Goal: Task Accomplishment & Management: Manage account settings

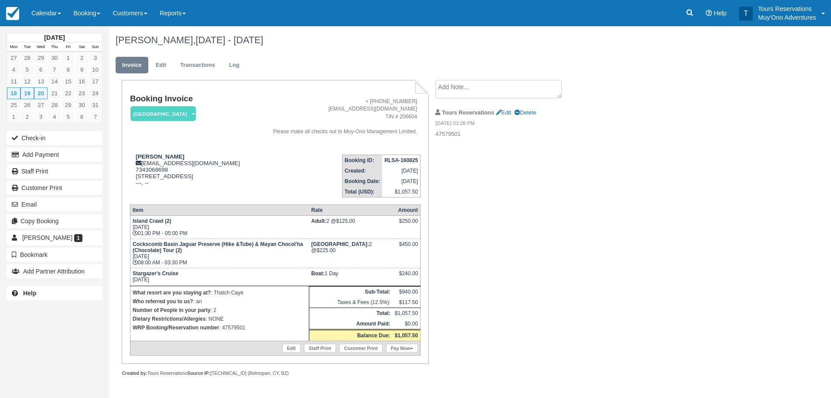
scroll to position [11, 0]
click at [84, 14] on link "Booking" at bounding box center [86, 13] width 39 height 26
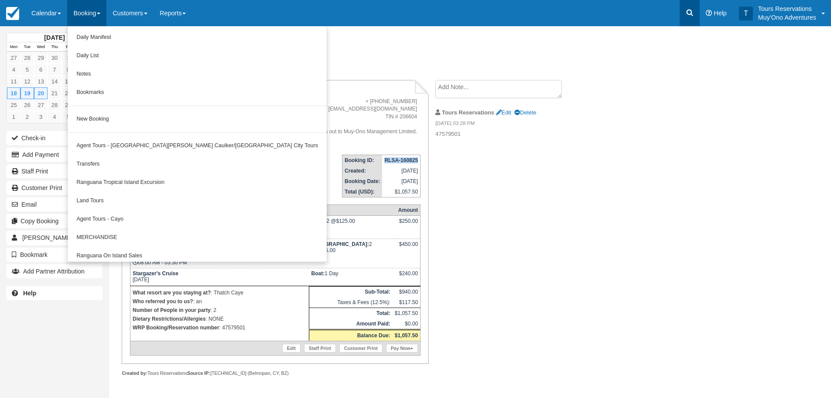
click at [696, 11] on link at bounding box center [690, 13] width 20 height 26
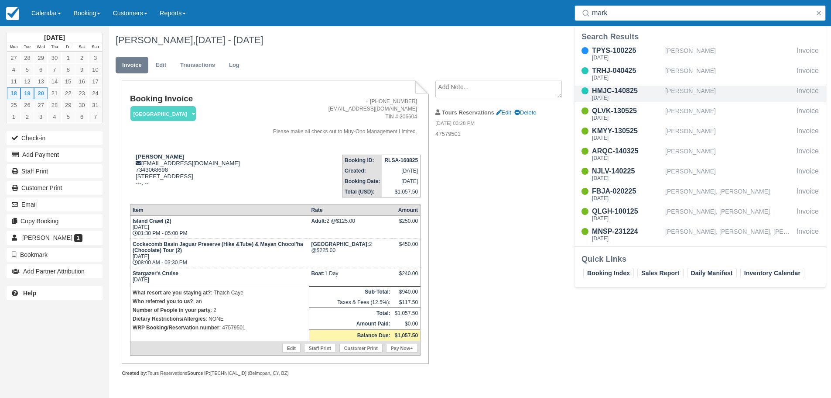
type input "mark"
click at [656, 93] on div "HMJC-140825" at bounding box center [627, 91] width 70 height 10
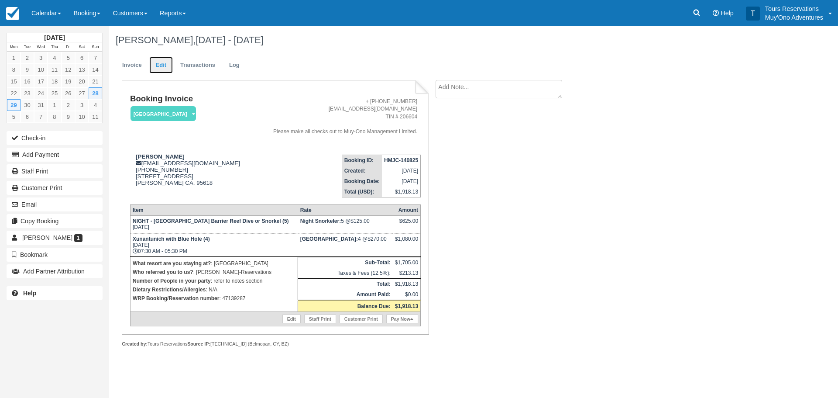
click at [158, 69] on link "Edit" at bounding box center [161, 65] width 24 height 17
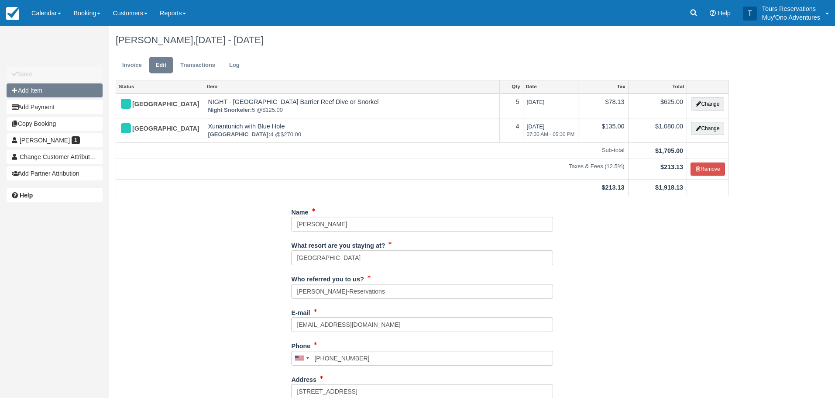
click at [75, 94] on button "Add Item" at bounding box center [55, 90] width 96 height 14
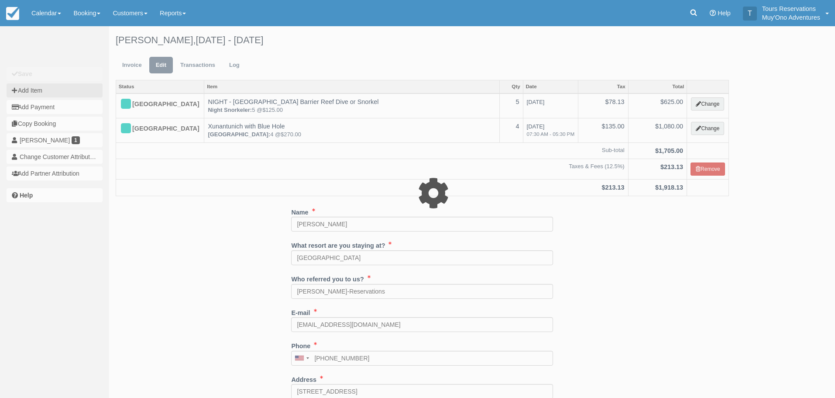
type input "0.00"
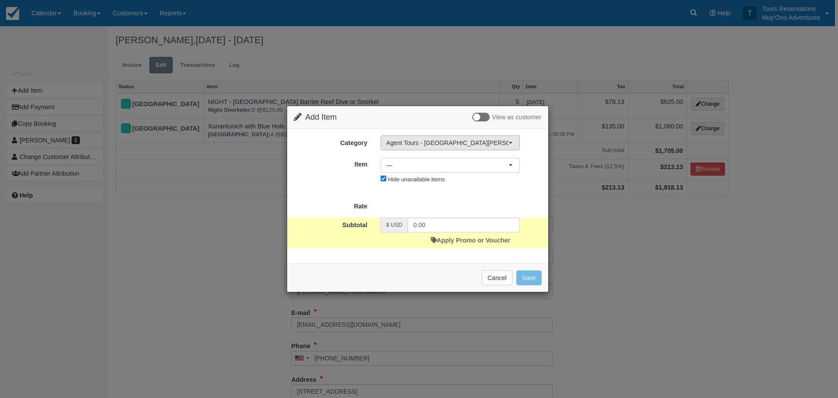
click at [416, 146] on span "Agent Tours - [GEOGRAPHIC_DATA][PERSON_NAME] Caulker/[GEOGRAPHIC_DATA] City Tou…" at bounding box center [447, 142] width 122 height 9
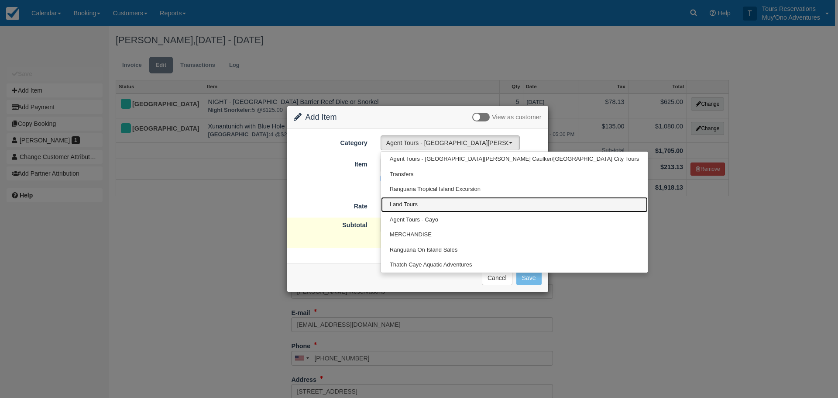
click at [422, 203] on link "Land Tours" at bounding box center [514, 204] width 267 height 15
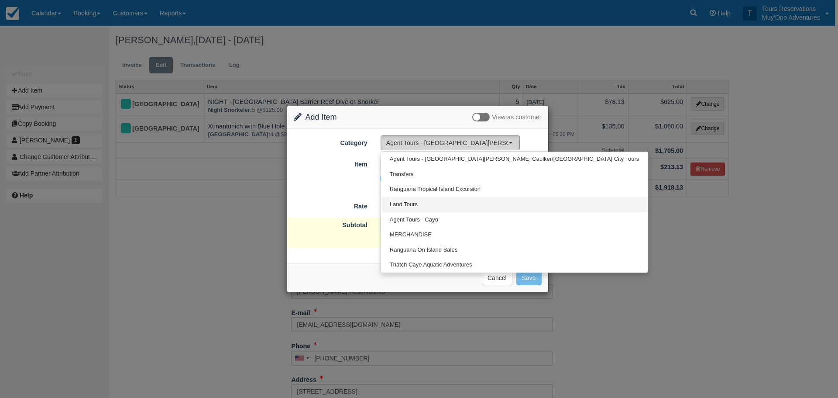
select select "15"
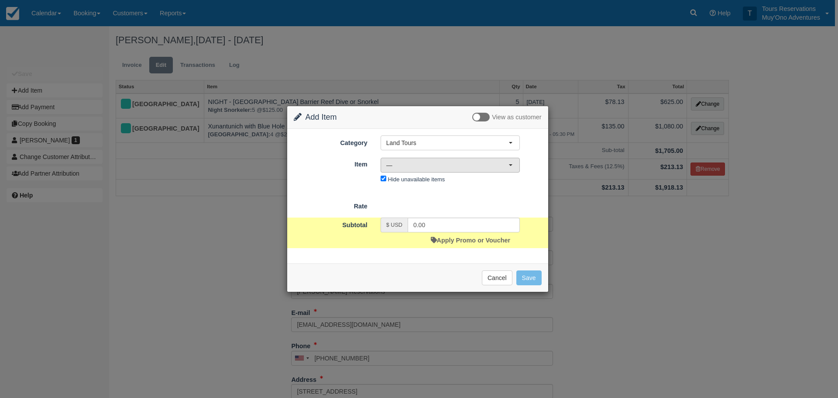
click at [412, 163] on span "—" at bounding box center [447, 165] width 122 height 9
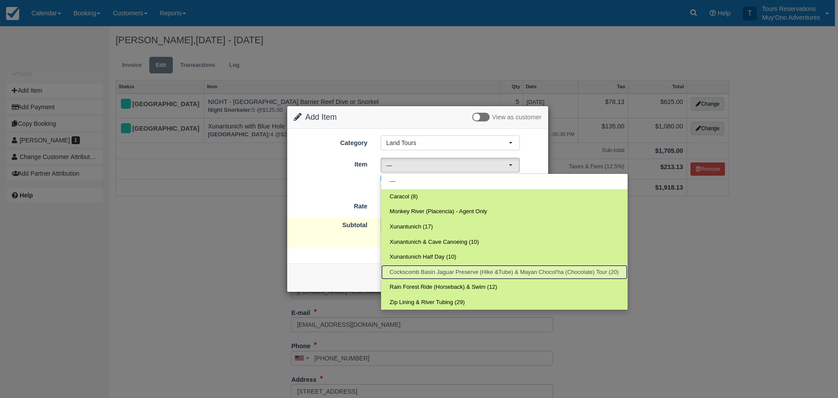
click at [419, 268] on span "Cockscomb Basin Jaguar Preserve (Hike &Tube) & Mayan Chocol'ha (Chocolate) Tour…" at bounding box center [504, 272] width 229 height 8
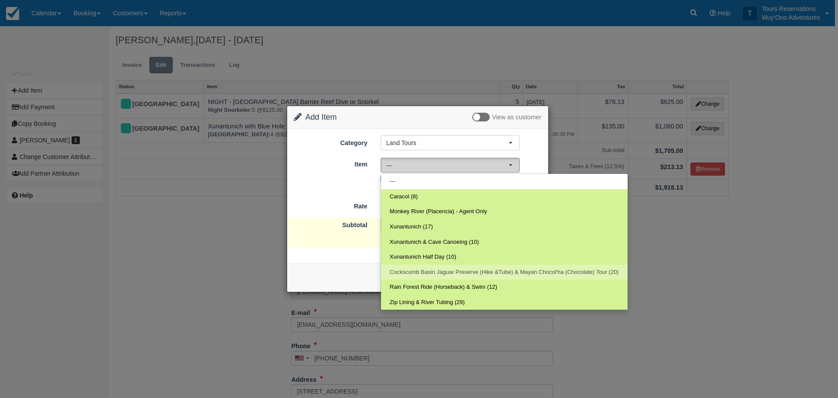
select select "36"
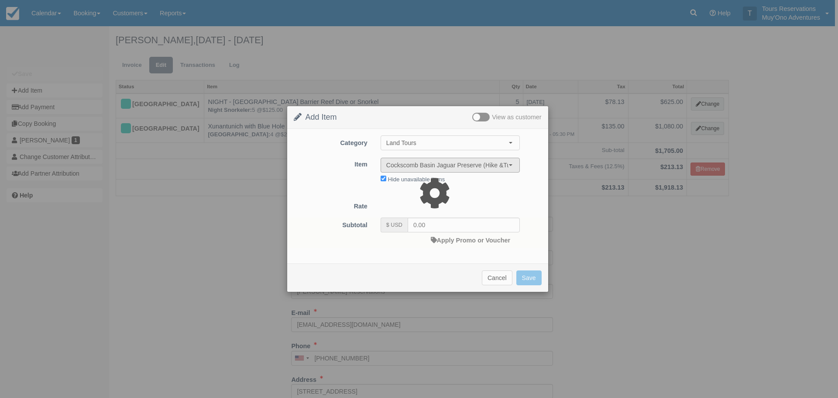
type input "225.00"
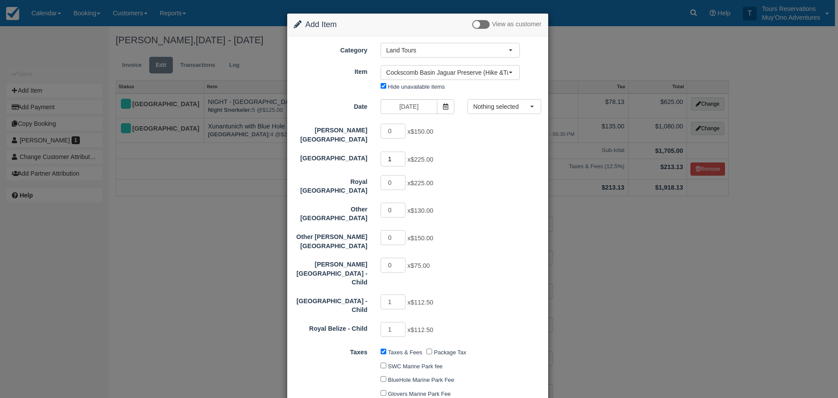
type input "1"
click at [399, 152] on input "1" at bounding box center [393, 158] width 25 height 15
type input "450.00"
type input "2"
click at [399, 152] on input "2" at bounding box center [393, 158] width 25 height 15
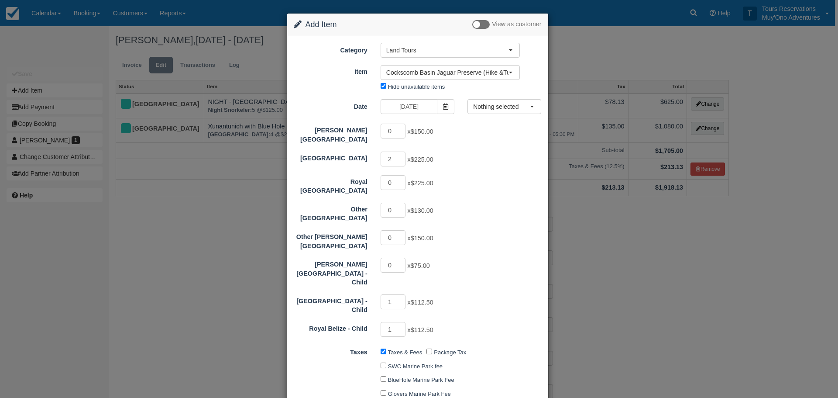
type input "675.00"
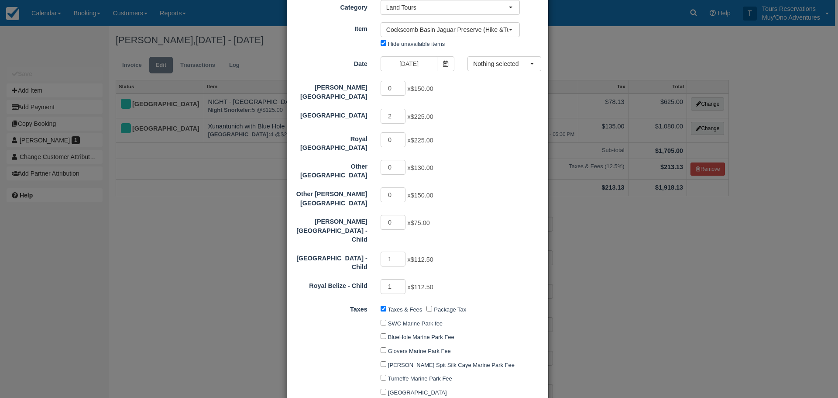
scroll to position [87, 0]
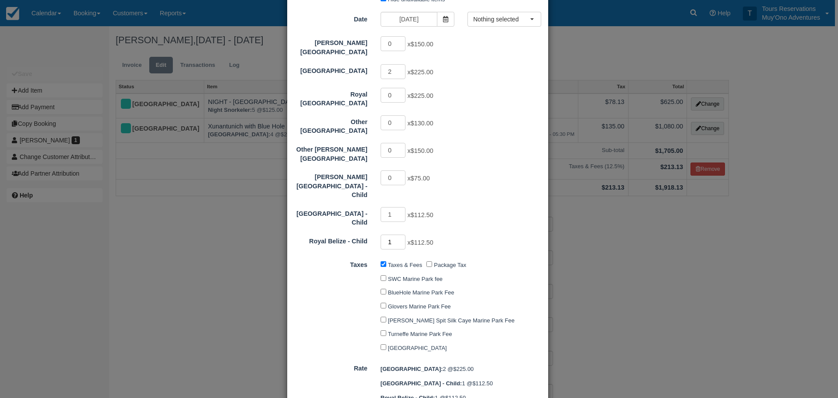
click at [400, 234] on input "1" at bounding box center [393, 241] width 25 height 15
type input "0"
click at [399, 234] on input "0" at bounding box center [393, 241] width 25 height 15
type input "0"
click at [400, 207] on input "0" at bounding box center [393, 214] width 25 height 15
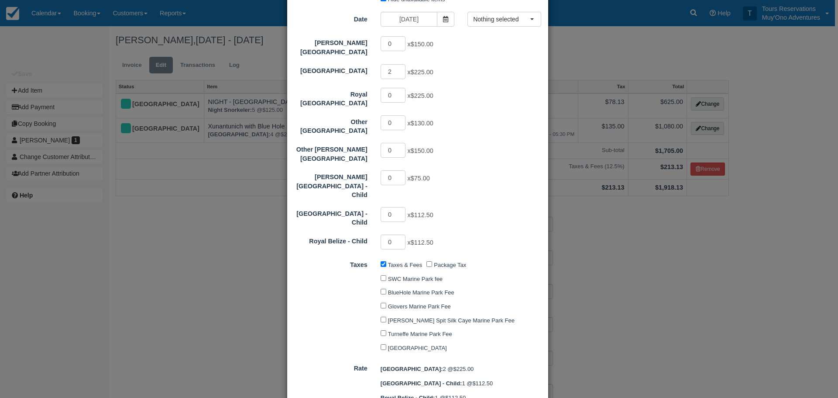
click at [470, 207] on div "0 x $112.50" at bounding box center [450, 215] width 152 height 17
type input "450.00"
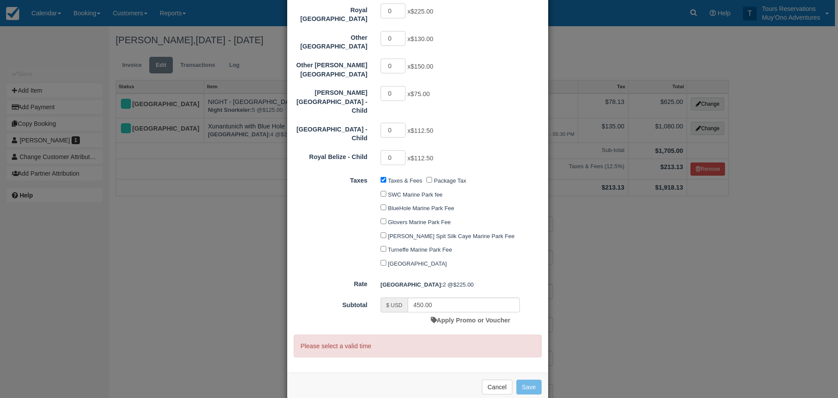
scroll to position [0, 0]
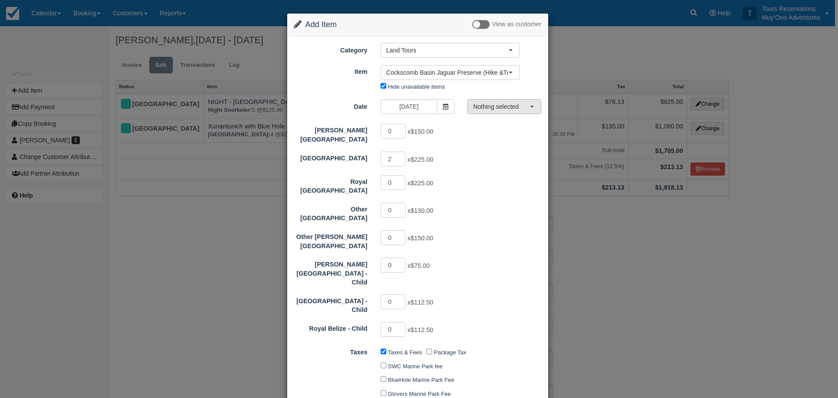
click at [483, 109] on span "Nothing selected" at bounding box center [501, 106] width 57 height 9
click at [481, 124] on span "08:00 AM - 03:30 PM" at bounding box center [502, 123] width 53 height 8
select select "0"
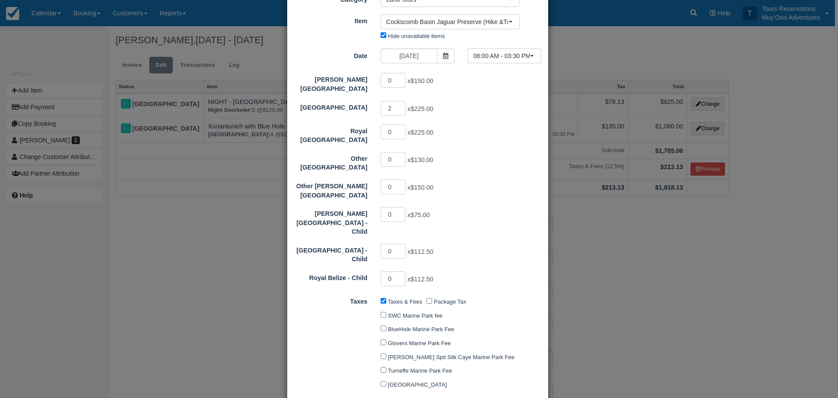
scroll to position [142, 0]
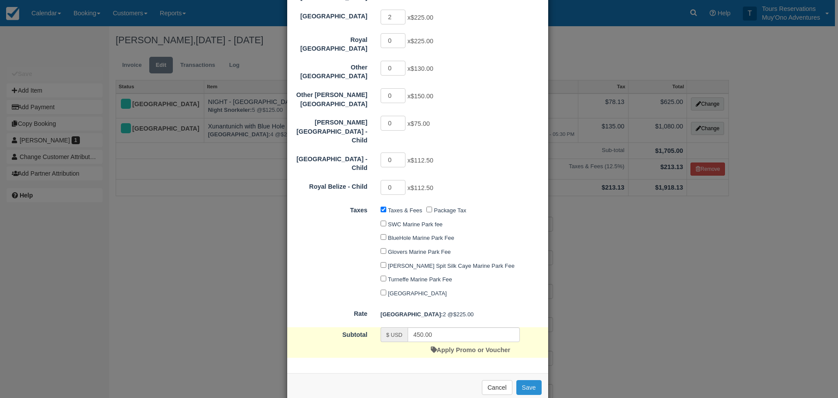
click at [525, 380] on button "Save" at bounding box center [528, 387] width 25 height 15
checkbox input "false"
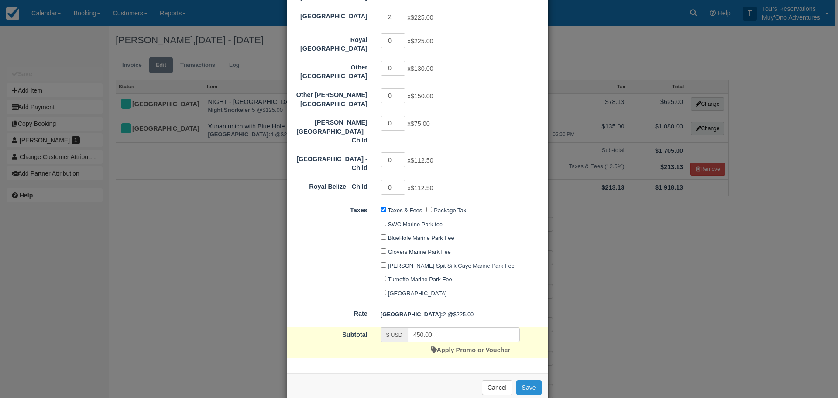
checkbox input "false"
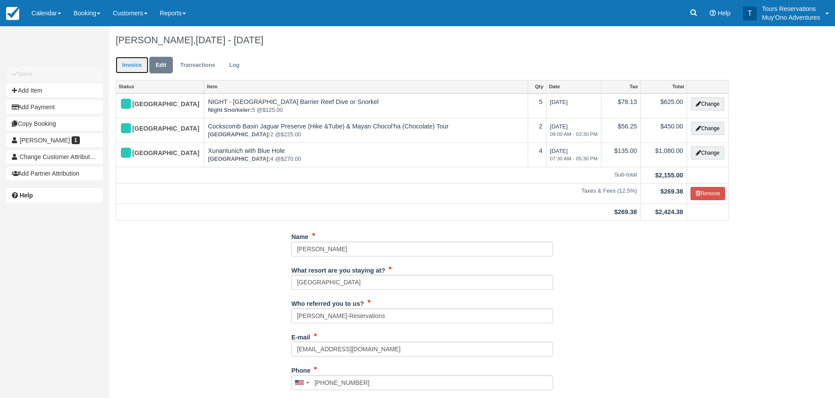
click at [137, 67] on link "Invoice" at bounding box center [132, 65] width 33 height 17
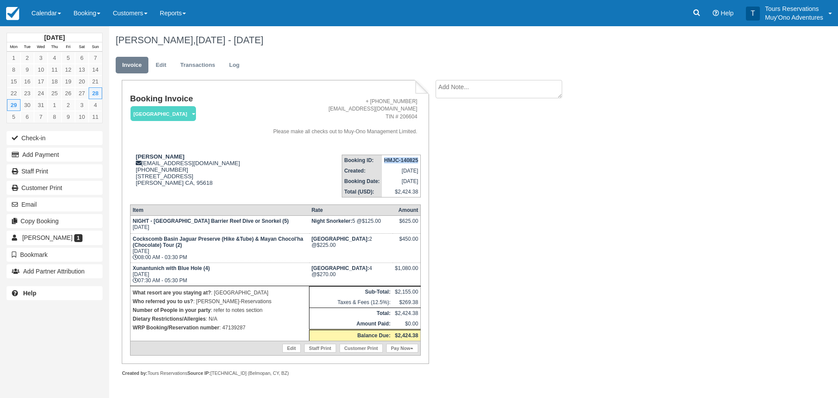
drag, startPoint x: 381, startPoint y: 160, endPoint x: 421, endPoint y: 159, distance: 39.7
click at [421, 159] on table "Booking ID: HMJC-140825 Created: [DATE] Booking Date: [DATE] Total (USD): $2,42…" at bounding box center [381, 176] width 79 height 43
copy strong "HMJC-140825"
click at [470, 92] on textarea at bounding box center [499, 104] width 127 height 49
click at [488, 82] on textarea "Paid in TC WRP" at bounding box center [499, 104] width 127 height 49
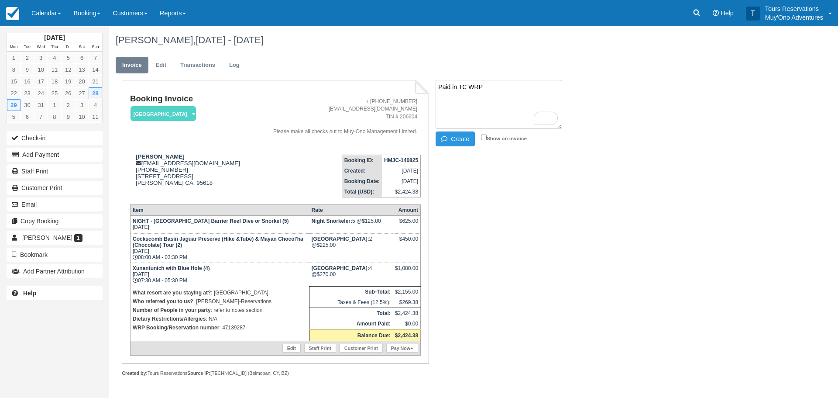
paste textarea "47139287"
click at [449, 113] on textarea "Paid in TC WRP 47139287- Breakdown of names below:" at bounding box center [499, 104] width 127 height 49
paste textarea "Mark, Sheryl, Eric, Margot, Pierce"
click at [476, 113] on textarea "Paid in TC WRP 47139287- Breakdown of names below: Night Snorkel- Mark, Sheryl,…" at bounding box center [499, 104] width 127 height 49
drag, startPoint x: 557, startPoint y: 127, endPoint x: 562, endPoint y: 140, distance: 13.4
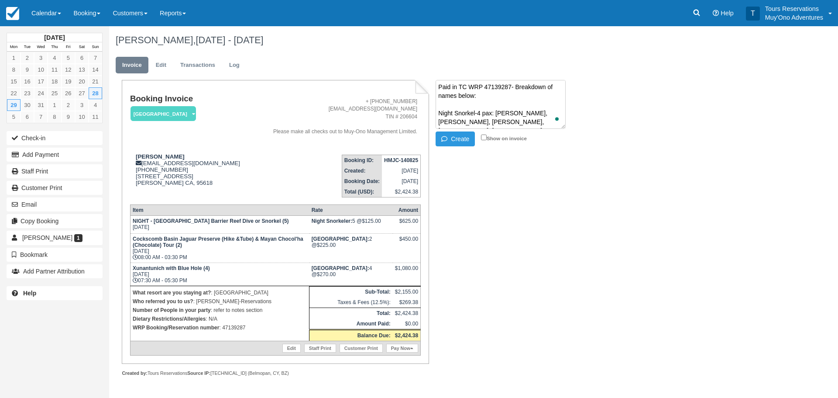
click at [561, 173] on div "Booking Invoice Thatch Caye Resort   Pending HOLD Deposit Paid Cancelled Void M…" at bounding box center [349, 237] width 480 height 315
drag, startPoint x: 563, startPoint y: 127, endPoint x: 559, endPoint y: 155, distance: 27.8
click at [559, 155] on div "Booking Invoice Thatch Caye Resort   Pending HOLD Deposit Paid Cancelled Void M…" at bounding box center [349, 237] width 480 height 315
click at [486, 123] on textarea "Paid in TC WRP 47139287- Breakdown of names below: Night Snorkel-4 pax: Mark, S…" at bounding box center [499, 104] width 126 height 49
click at [440, 113] on textarea "Paid in TC WRP 47139287- Breakdown of names below: Night Snorkel-4 pax: Mark, S…" at bounding box center [499, 104] width 126 height 49
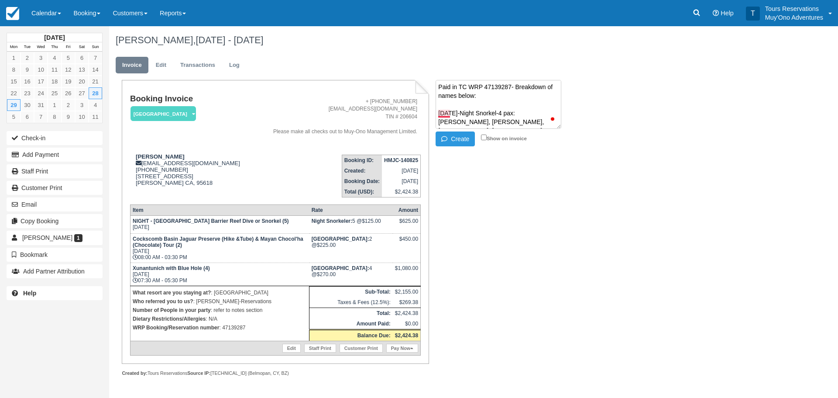
click at [445, 113] on textarea "Paid in TC WRP 47139287- Breakdown of names below: DEc 28-Night Snorkel-4 pax: …" at bounding box center [499, 104] width 126 height 49
click at [447, 104] on textarea "Paid in TC WRP 47139287- Breakdown of names below: Dec 28-Night Snorkel-4 pax: …" at bounding box center [499, 104] width 126 height 49
click at [519, 124] on textarea "Paid in TC WRP 47139287- Breakdown of names below: Dec 28- CBJP + Chocolate tou…" at bounding box center [499, 104] width 126 height 49
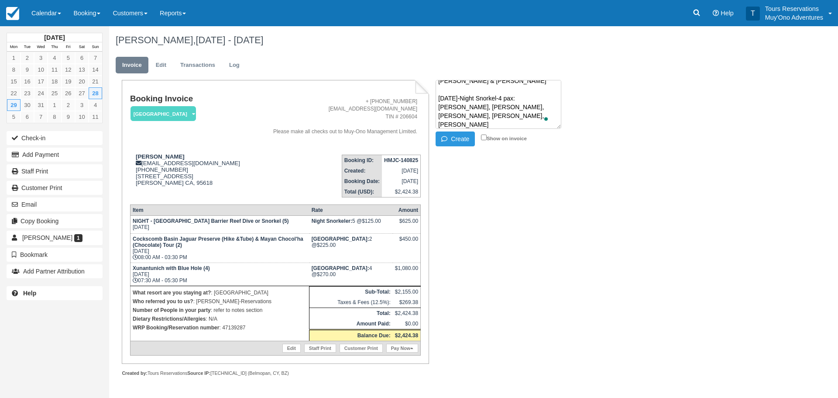
click at [551, 126] on textarea "Paid in TC WRP 47139287- Breakdown of names below: Dec 28- CBJP + Chocolate tou…" at bounding box center [499, 104] width 126 height 49
paste textarea "Carol, Eric, Sheryl, Mark"
type textarea "Paid in TC WRP 47139287- Breakdown of names below: Dec 28- CBJP + Chocolate tou…"
click at [461, 136] on button "Create" at bounding box center [455, 138] width 39 height 15
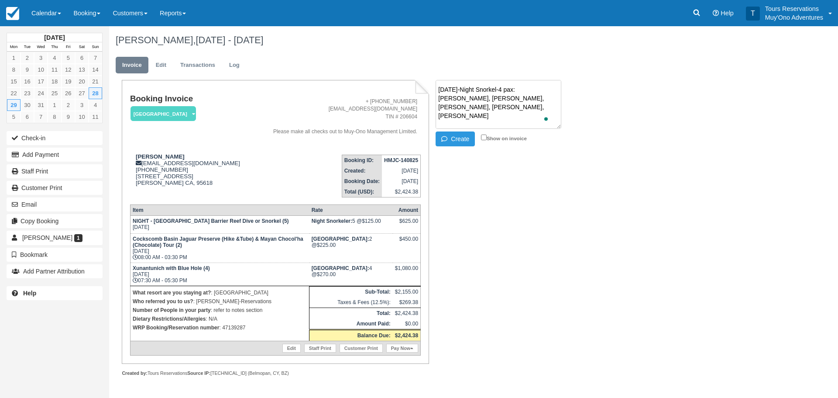
scroll to position [0, 0]
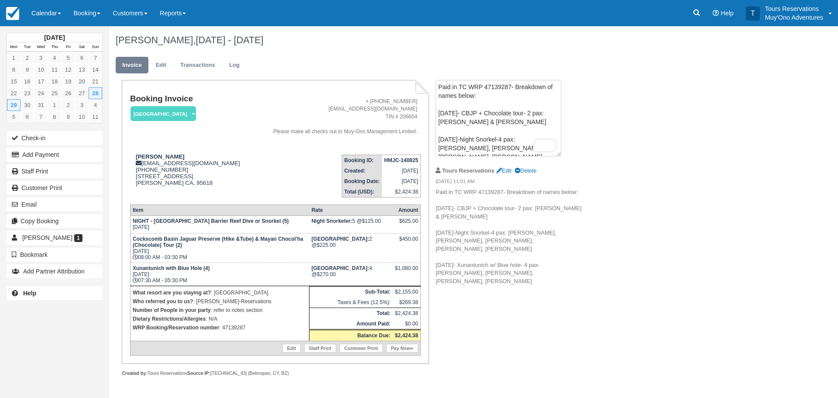
click at [623, 236] on div "Mark Lubell, Dec 28 - Dec 29 2025 Invoice Edit Transactions Log Booking Invoice…" at bounding box center [423, 210] width 628 height 369
click at [618, 159] on div "Mark Lubell, Dec 28 - Dec 29 2025 Invoice Edit Transactions Log Booking Invoice…" at bounding box center [423, 210] width 628 height 369
click at [94, 94] on link "28" at bounding box center [96, 93] width 14 height 12
click at [82, 19] on link "Booking" at bounding box center [86, 13] width 39 height 26
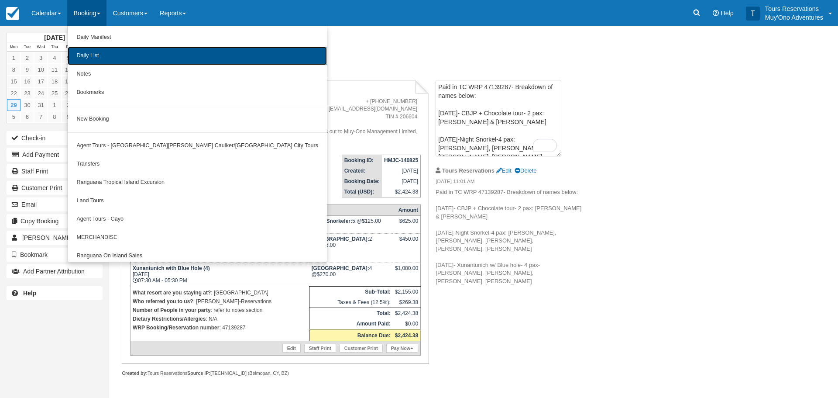
click at [105, 55] on link "Daily List" at bounding box center [197, 56] width 259 height 18
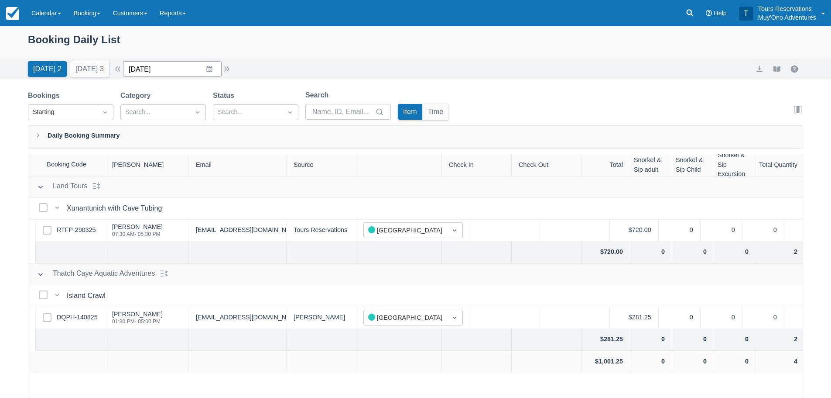
click at [185, 69] on input "[DATE]" at bounding box center [172, 69] width 99 height 16
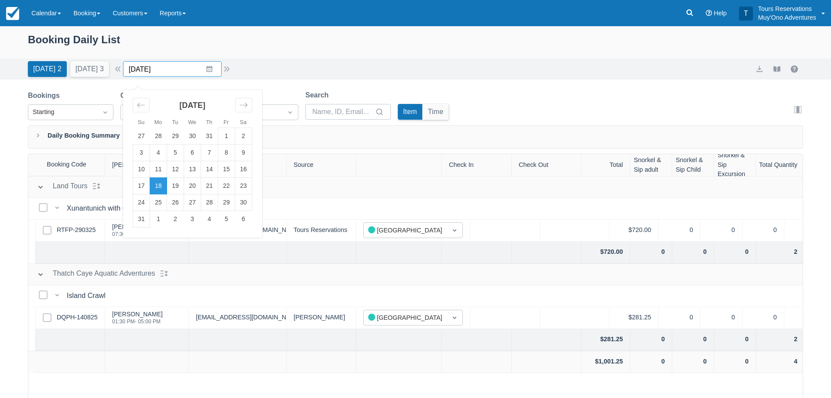
click at [219, 69] on input "[DATE]" at bounding box center [172, 69] width 99 height 16
click at [247, 103] on icon "Move forward to switch to the next month." at bounding box center [244, 105] width 8 height 8
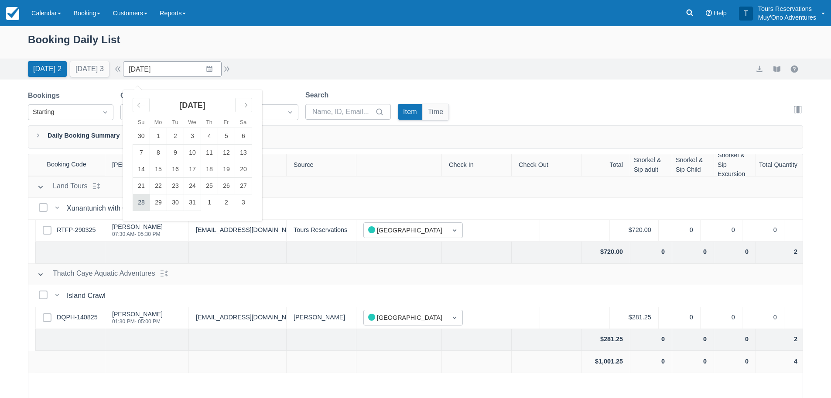
click at [144, 202] on td "28" at bounding box center [141, 202] width 17 height 17
type input "[DATE]"
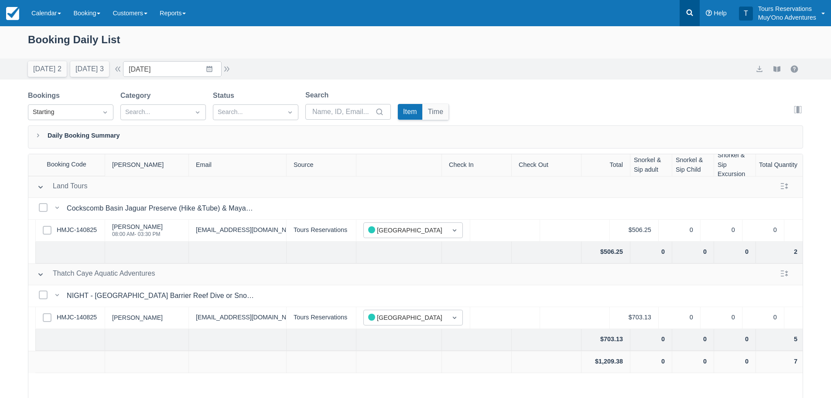
click at [689, 9] on icon at bounding box center [690, 12] width 9 height 9
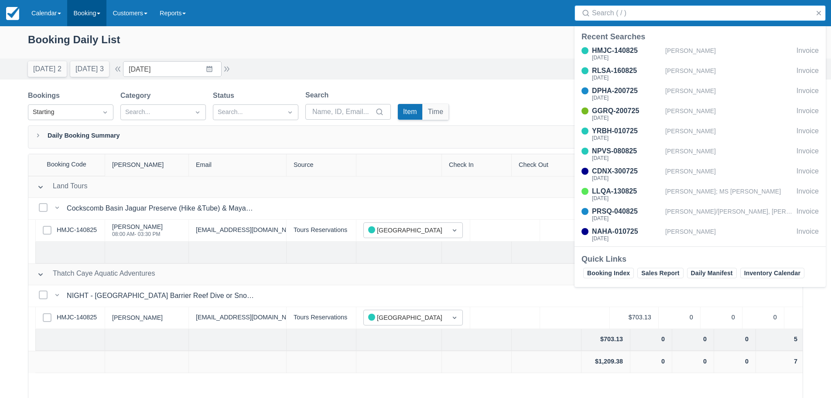
click at [78, 14] on link "Booking" at bounding box center [86, 13] width 39 height 26
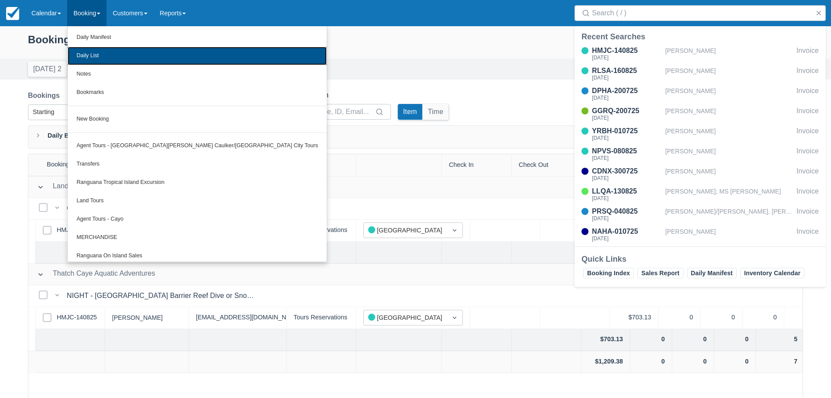
click at [103, 53] on link "Daily List" at bounding box center [197, 56] width 259 height 18
